Goal: Task Accomplishment & Management: Complete application form

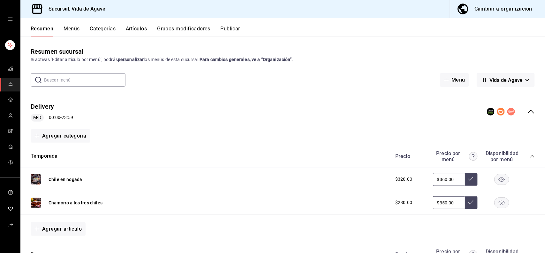
click at [8, 118] on span "mailbox folders" at bounding box center [10, 115] width 5 height 9
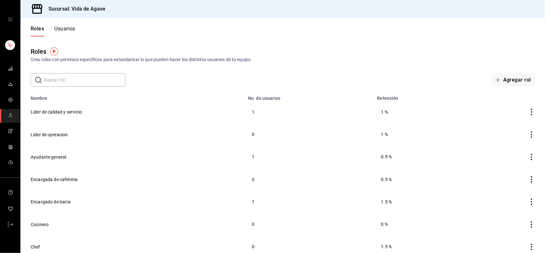
click at [72, 31] on button "Usuarios" at bounding box center [64, 31] width 21 height 11
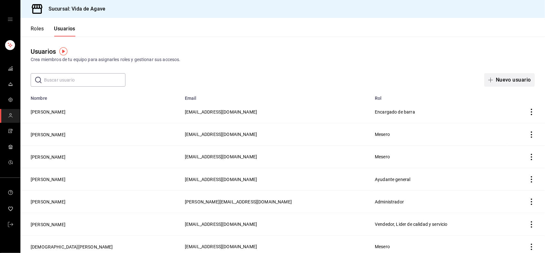
click at [505, 76] on button "Nuevo usuario" at bounding box center [509, 79] width 50 height 13
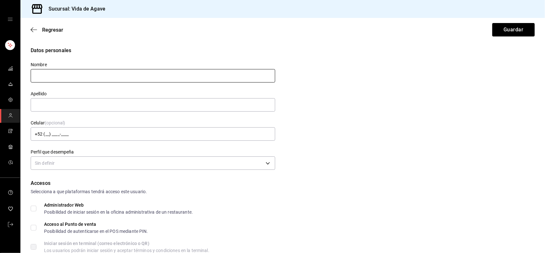
click at [196, 70] on input "text" at bounding box center [153, 75] width 245 height 13
type input "[PERSON_NAME]"
click at [128, 101] on input "text" at bounding box center [153, 104] width 245 height 13
type input "A"
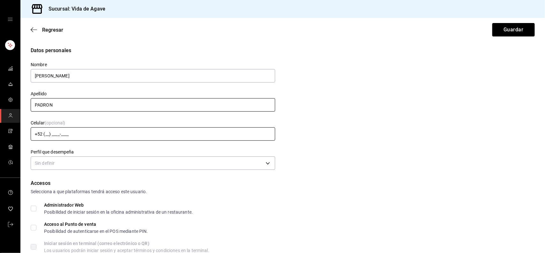
type input "PADRON"
click at [85, 132] on input "+52 (__) ____-____" at bounding box center [153, 133] width 245 height 13
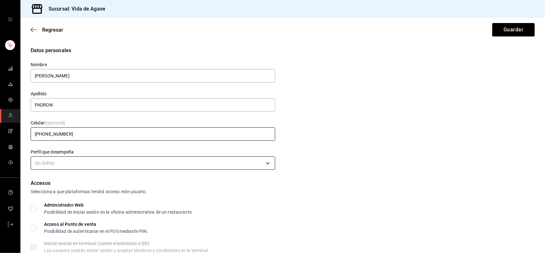
type input "[PHONE_NUMBER]"
click at [71, 163] on body "Sucursal: Vida de Agave Regresar Guardar Datos personales Nombre [PERSON_NAME] …" at bounding box center [272, 126] width 545 height 253
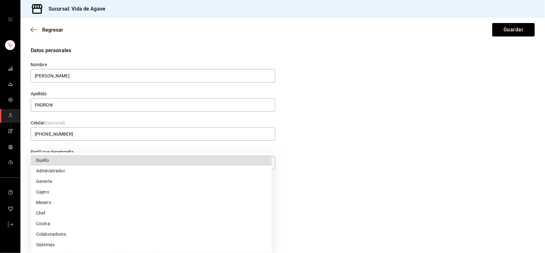
click at [49, 225] on li "Cocina" at bounding box center [151, 223] width 241 height 11
type input "KITCHEN"
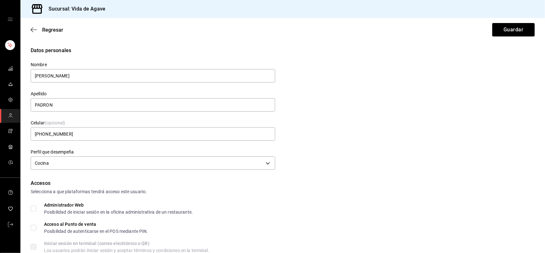
click at [411, 136] on div "Datos personales Nombre [PERSON_NAME] PADRON Celular (opcional) [PHONE_NUMBER] …" at bounding box center [283, 109] width 504 height 125
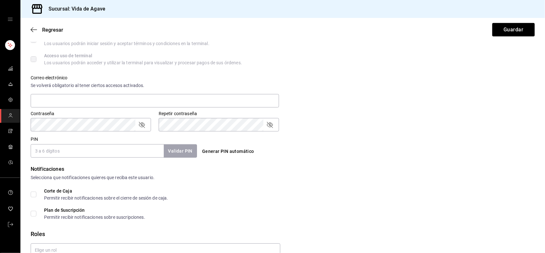
scroll to position [208, 0]
click at [125, 144] on input "PIN" at bounding box center [97, 149] width 133 height 13
type input "7777"
click at [395, 148] on div "PIN 7777 Validar PIN ​ Generar PIN automático" at bounding box center [281, 145] width 507 height 24
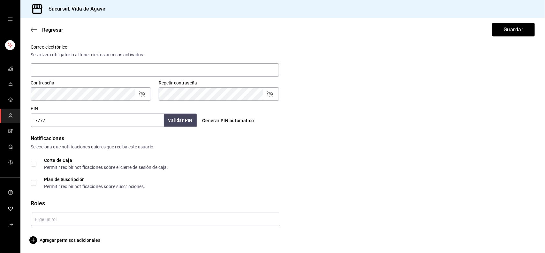
scroll to position [238, 0]
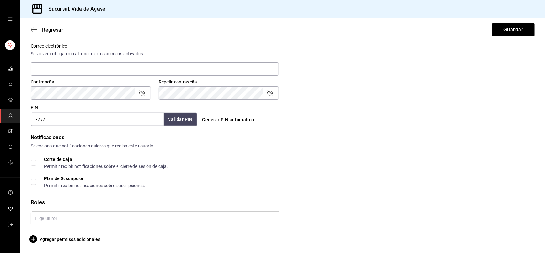
click at [226, 222] on input "text" at bounding box center [156, 217] width 250 height 13
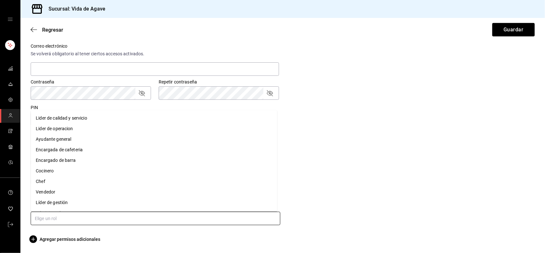
click at [66, 171] on li "Cocinero" at bounding box center [154, 170] width 246 height 11
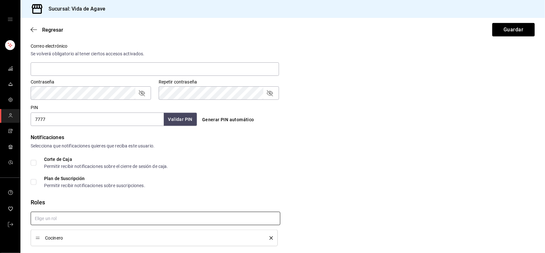
checkbox input "true"
click at [331, 167] on div "Corte de Caja Permitir recibir notificaciones sobre el cierre de sesión de caja." at bounding box center [283, 162] width 504 height 11
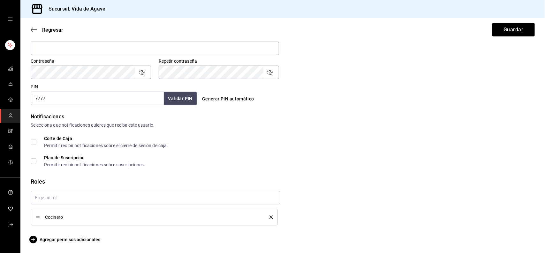
scroll to position [259, 0]
click at [508, 24] on button "Guardar" at bounding box center [513, 29] width 42 height 13
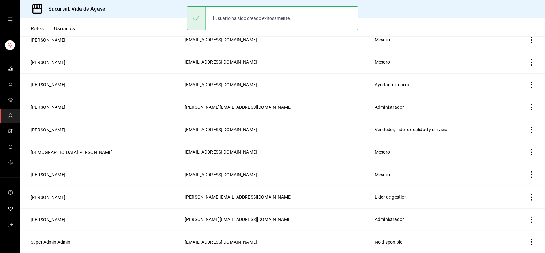
scroll to position [118, 0]
